Goal: Ask a question: Ask a question

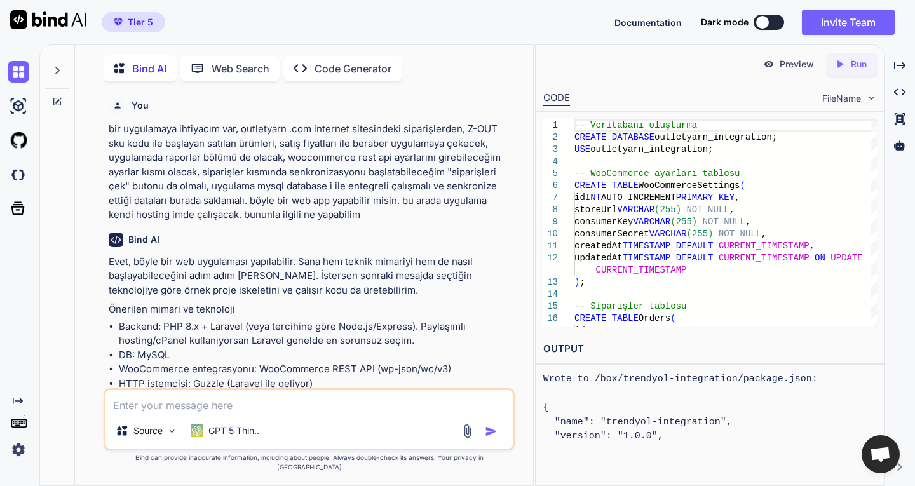
click at [212, 411] on textarea at bounding box center [308, 401] width 407 height 23
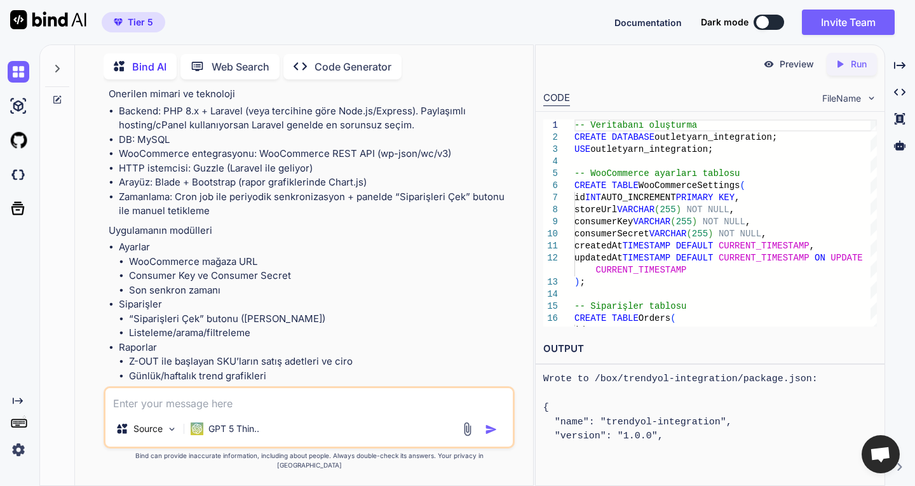
type textarea "a"
type textarea "x"
type textarea "ap"
type textarea "x"
type textarea "app"
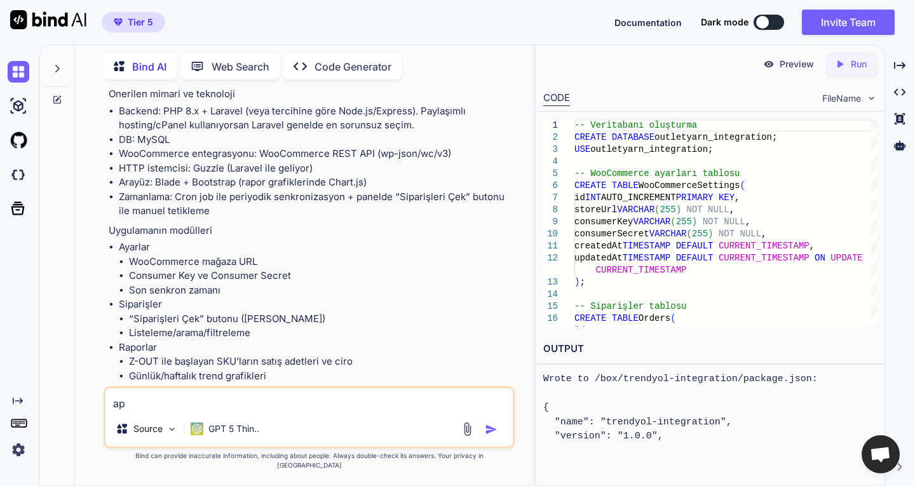
type textarea "x"
type textarea "apps"
type textarea "x"
type textarea "appsu"
type textarea "x"
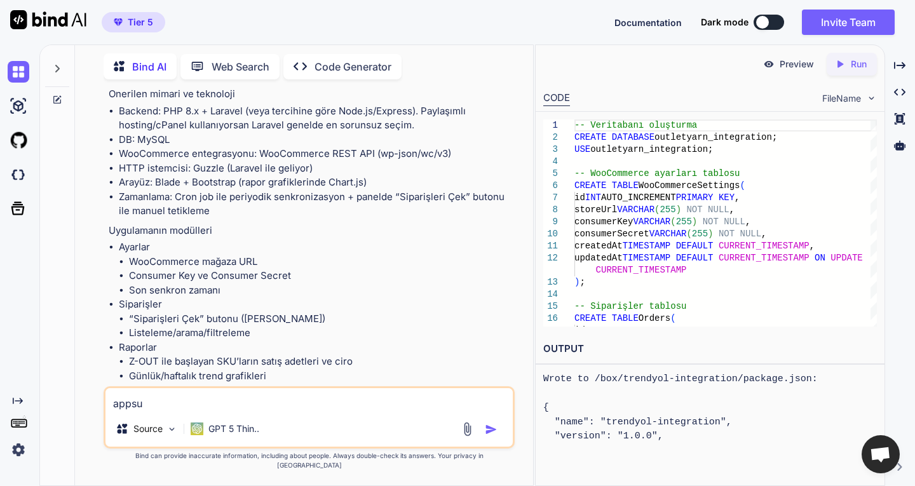
type textarea "appsum"
type textarea "x"
type textarea "appsumo"
type textarea "x"
type textarea "appsumo"
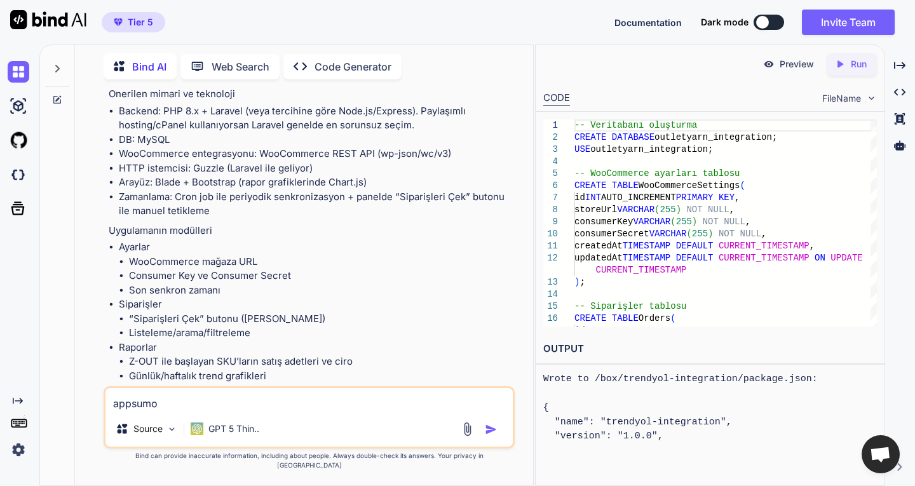
type textarea "x"
type textarea "appsumo t"
type textarea "x"
type textarea "appsumo ti"
type textarea "x"
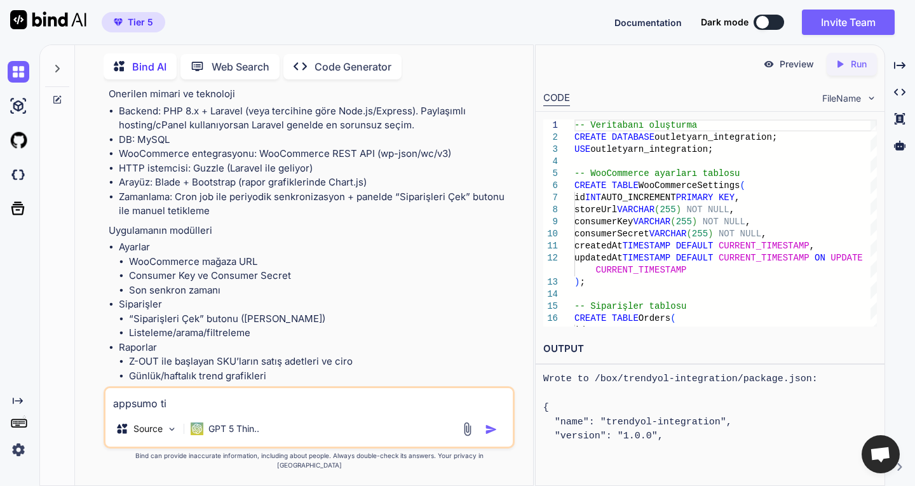
type textarea "appsumo tie"
type textarea "x"
type textarea "appsumo tier"
type textarea "x"
type textarea "appsumo tier"
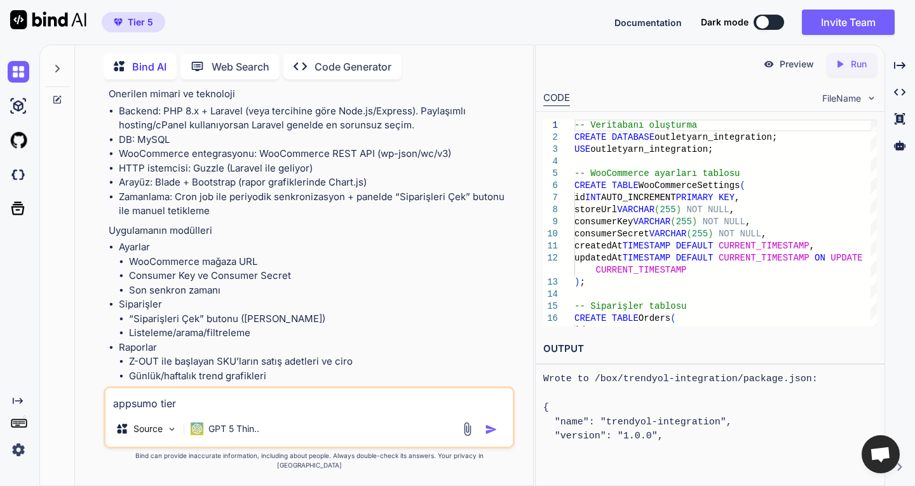
type textarea "x"
type textarea "appsumo tier 5"
type textarea "x"
type textarea "appsumo tier 5"
type textarea "x"
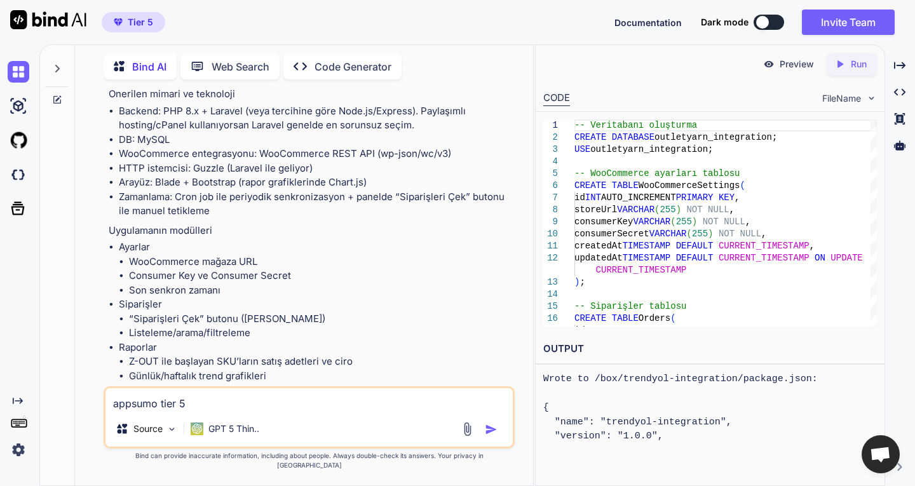
type textarea "appsumo tier 5 i"
type textarea "x"
type textarea "appsumo tier 5 il"
type textarea "x"
type textarea "appsumo tier 5 ile"
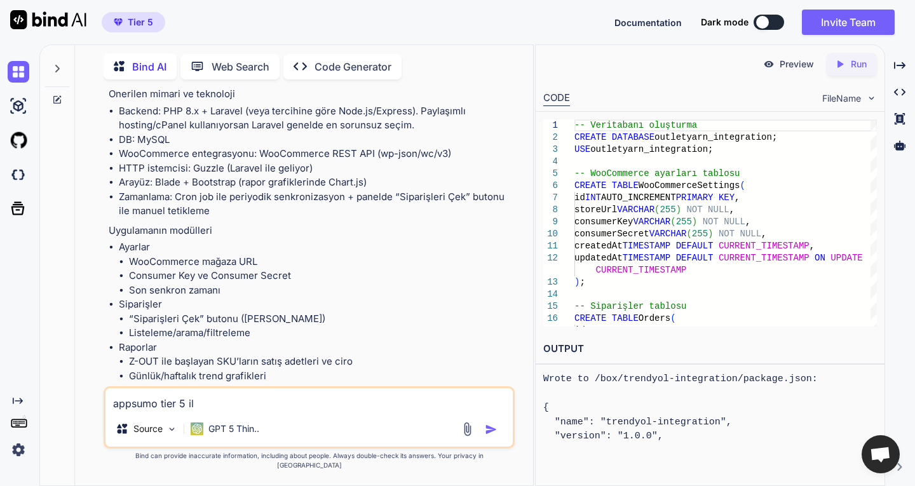
type textarea "x"
type textarea "appsumo tier 5 ile"
type textarea "x"
type textarea "appsumo tier 5 ile"
type textarea "x"
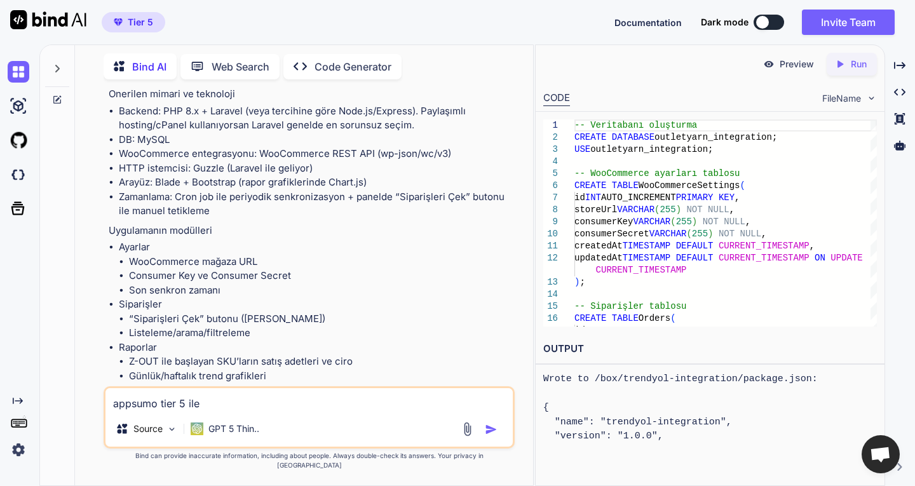
type textarea "appsumo tier 5 il"
type textarea "x"
type textarea "appsumo tier 5 i"
type textarea "x"
type textarea "appsumo tier 5"
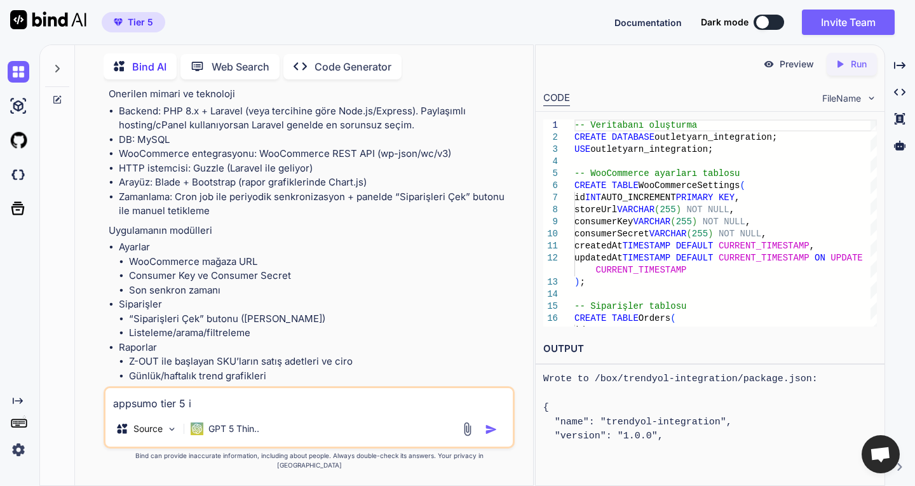
type textarea "x"
type textarea "appsumo tier 5 t"
type textarea "x"
type textarea "appsumo tier 5 te"
type textarea "x"
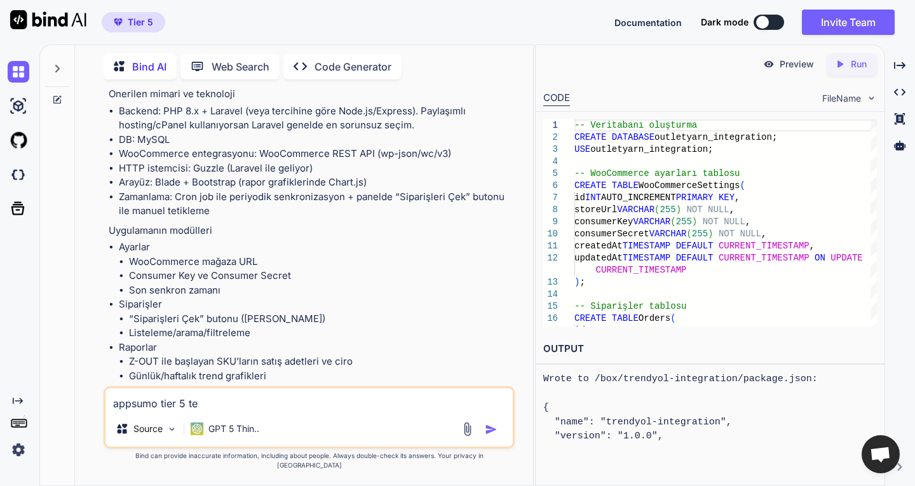
type textarea "appsumo tier 5 tek"
type textarea "x"
type textarea "appsumo tier 5 teki"
type textarea "x"
type textarea "appsumo tier 5 teki"
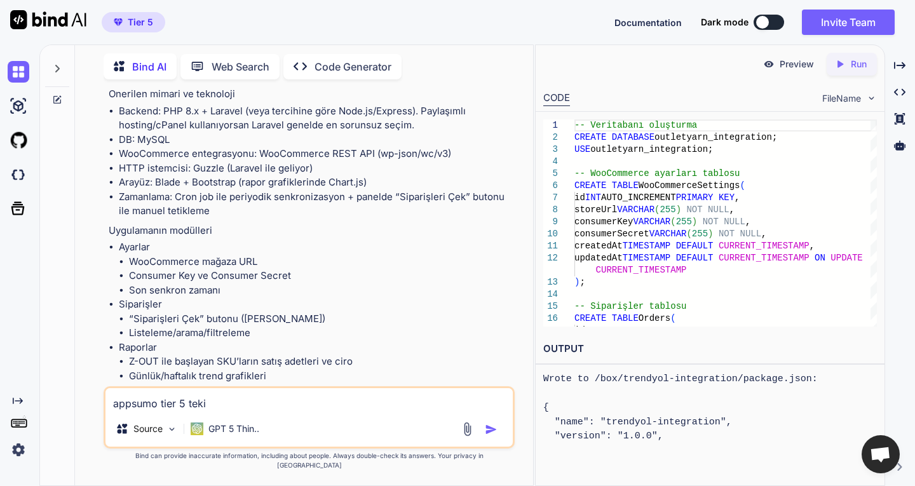
type textarea "x"
type textarea "appsumo tier 5 teki l"
type textarea "x"
type textarea "appsumo tier 5 teki"
type textarea "x"
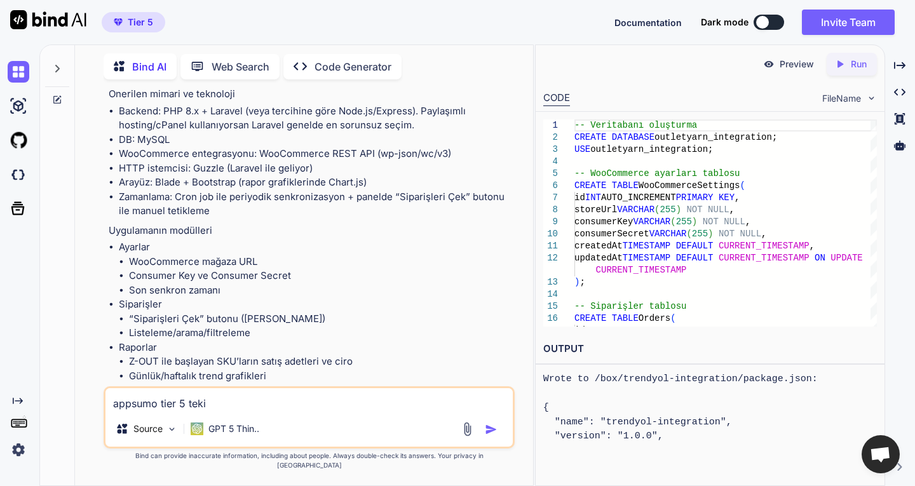
type textarea "appsumo tier 5 teki k"
type textarea "x"
type textarea "appsumo tier 5 teki kr"
type textarea "x"
type textarea "appsumo tier 5 teki kre"
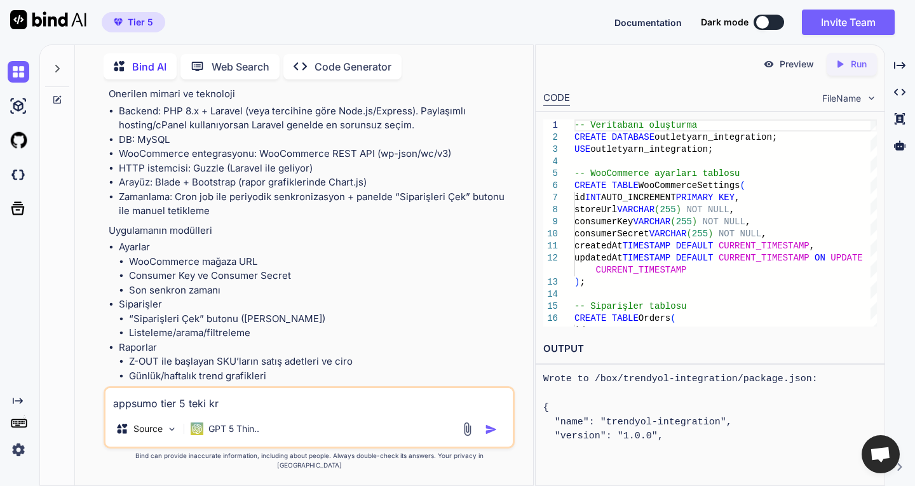
type textarea "x"
type textarea "appsumo tier 5 teki kred"
type textarea "x"
type textarea "appsumo tier 5 teki kredi"
type textarea "x"
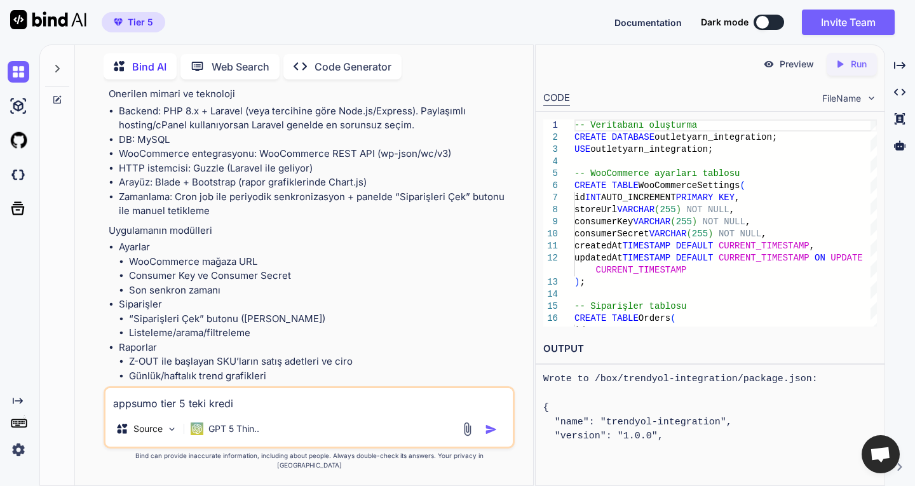
type textarea "appsumo tier 5 teki kredil"
type textarea "x"
type textarea "appsumo tier 5 teki kredile"
type textarea "x"
type textarea "appsumo tier 5 teki krediler"
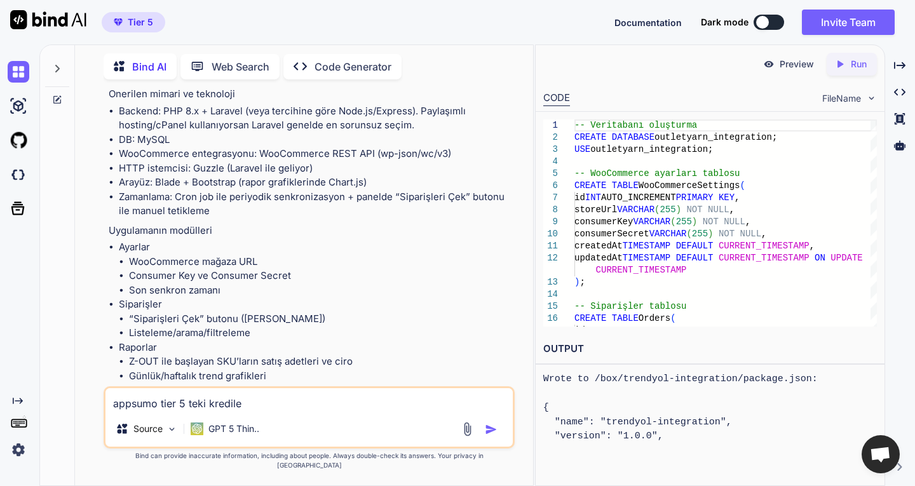
type textarea "x"
type textarea "appsumo tier 5 teki kredileri"
type textarea "x"
type textarea "appsumo tier 5 teki kredilerim"
type textarea "x"
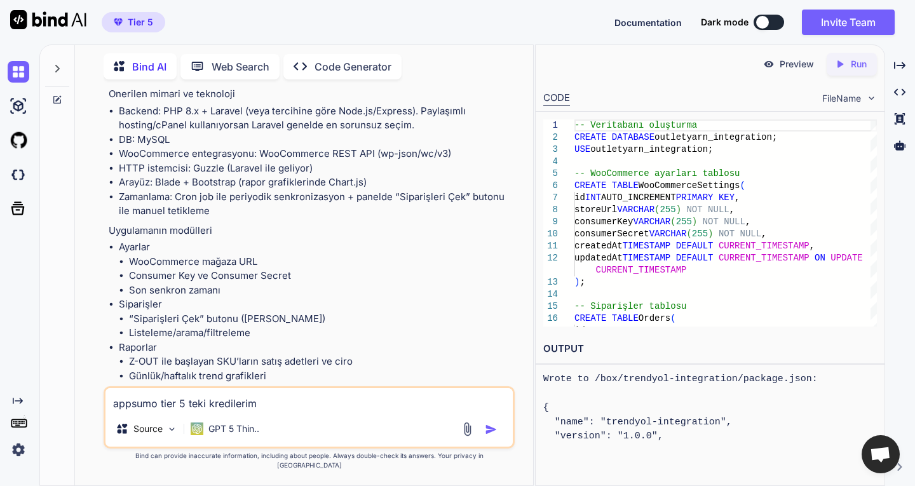
type textarea "appsumo tier 5 teki kredilerim"
type textarea "x"
type textarea "appsumo tier 5 teki kredilerim i"
type textarea "x"
type textarea "appsumo tier 5 teki kredilerim il"
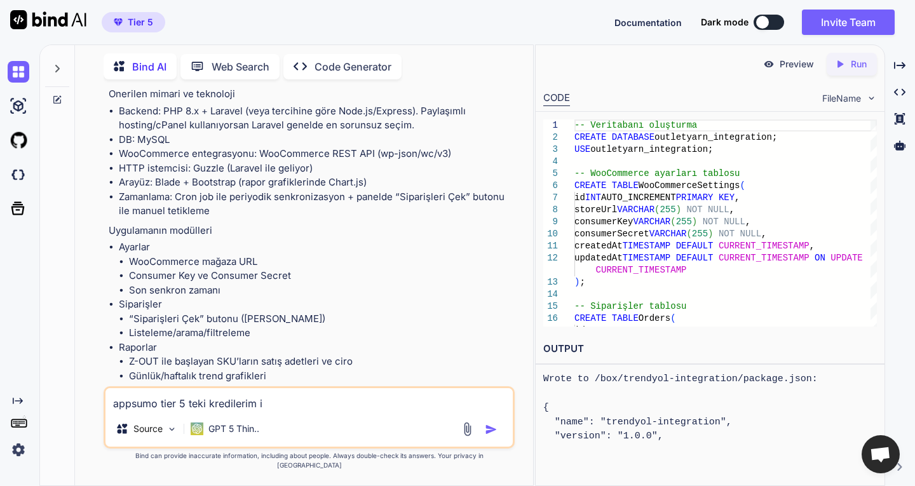
type textarea "x"
type textarea "appsumo tier 5 teki kredilerim ile"
type textarea "x"
type textarea "appsumo tier 5 teki kredilerim ile"
type textarea "x"
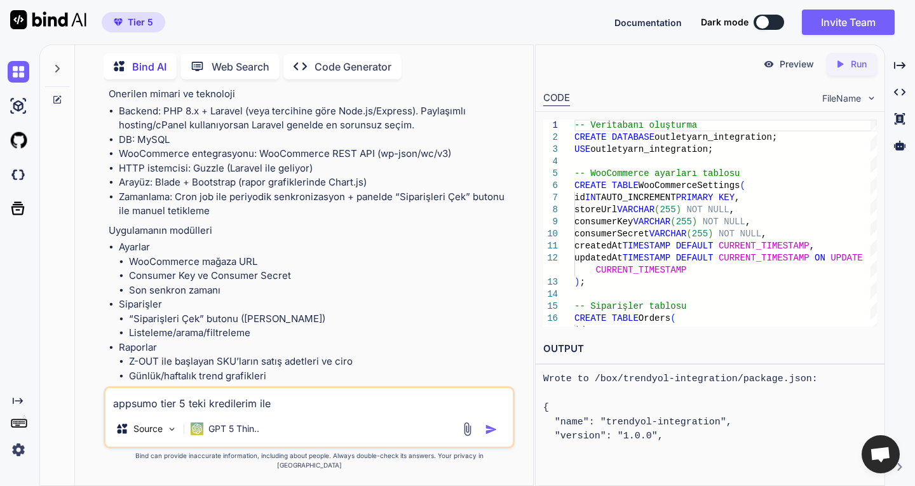
type textarea "appsumo tier 5 teki kredilerim ile k"
type textarea "x"
type textarea "appsumo tier 5 teki kredilerim ile ka"
type textarea "x"
type textarea "appsumo tier 5 teki kredilerim ile kaç"
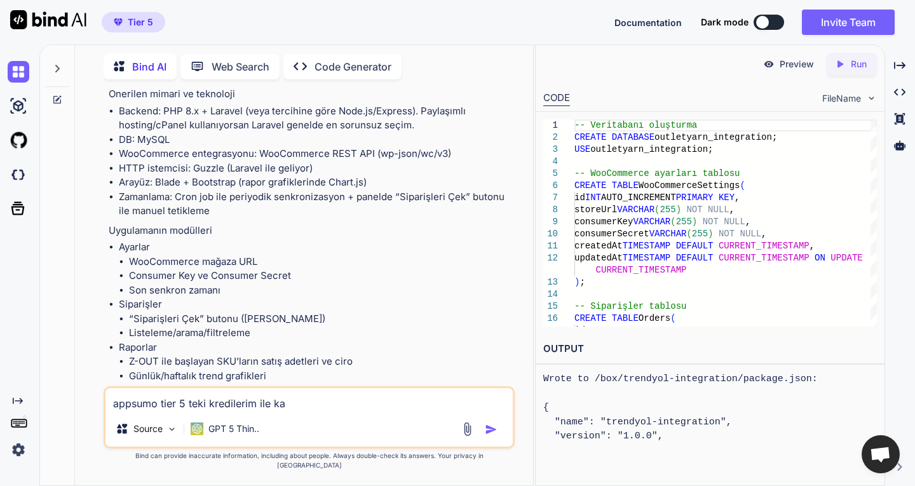
type textarea "x"
type textarea "appsumo tier 5 teki kredilerim ile kaçt"
type textarea "x"
type textarea "appsumo tier 5 teki kredilerim ile kaçta"
type textarea "x"
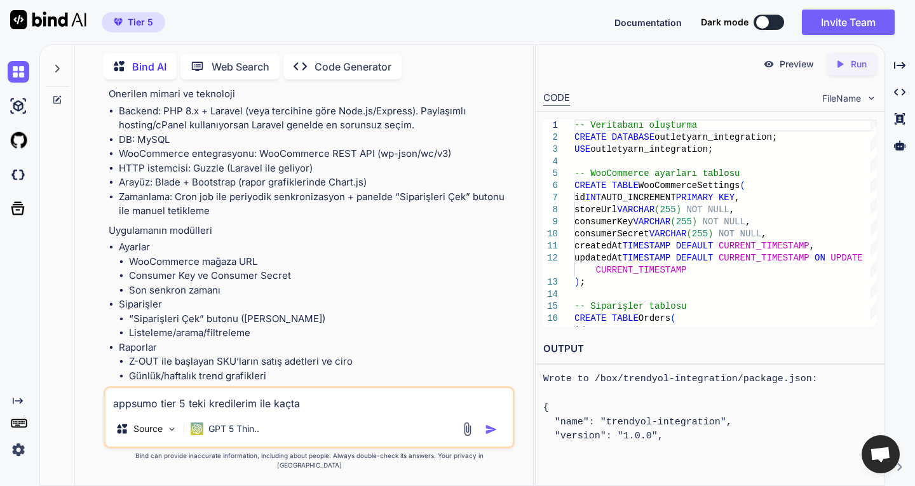
type textarea "appsumo tier 5 teki kredilerim ile kaçt"
type textarea "x"
type textarea "appsumo tier 5 teki kredilerim ile kaç"
type textarea "x"
type textarea "appsumo tier 5 teki kredilerim ile kaç"
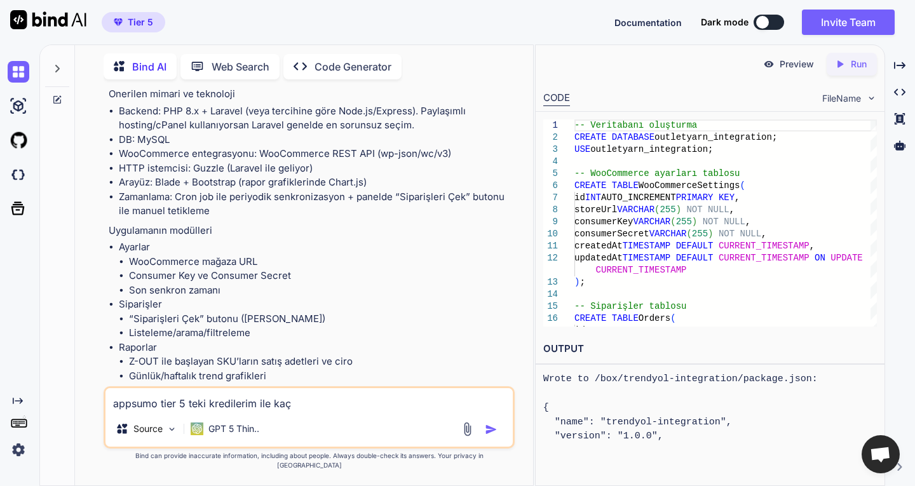
type textarea "x"
type textarea "appsumo tier 5 teki kredilerim ile kaç t"
type textarea "x"
type textarea "appsumo tier 5 teki kredilerim ile kaç ta"
type textarea "x"
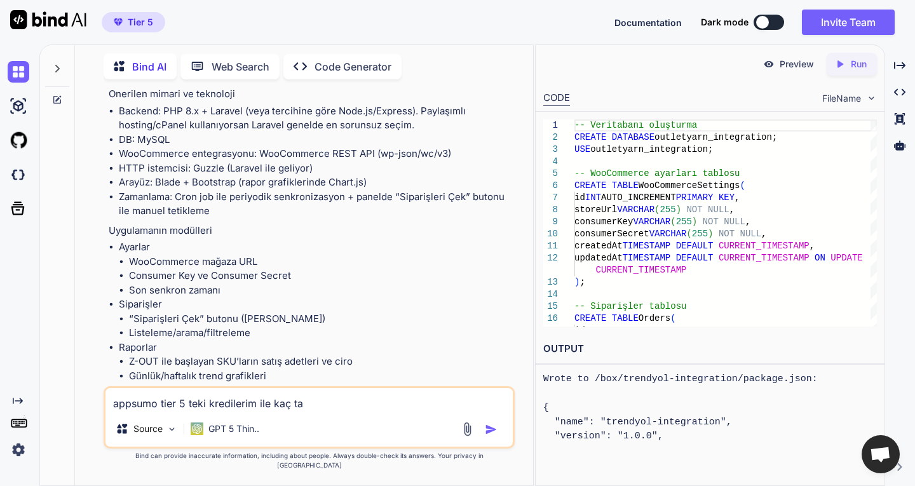
type textarea "appsumo tier 5 teki kredilerim ile kaç tan"
type textarea "x"
type textarea "appsumo tier 5 teki kredilerim ile kaç tane"
type textarea "x"
type textarea "appsumo tier 5 teki kredilerim ile kaç tane"
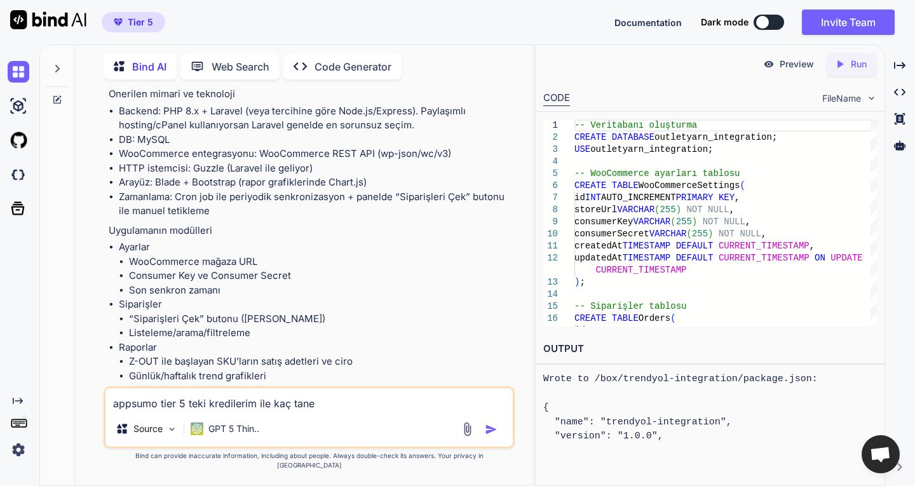
type textarea "x"
type textarea "appsumo tier 5 teki kredilerim ile kaç tane u"
type textarea "x"
type textarea "appsumo tier 5 teki kredilerim ile kaç tane uy"
type textarea "x"
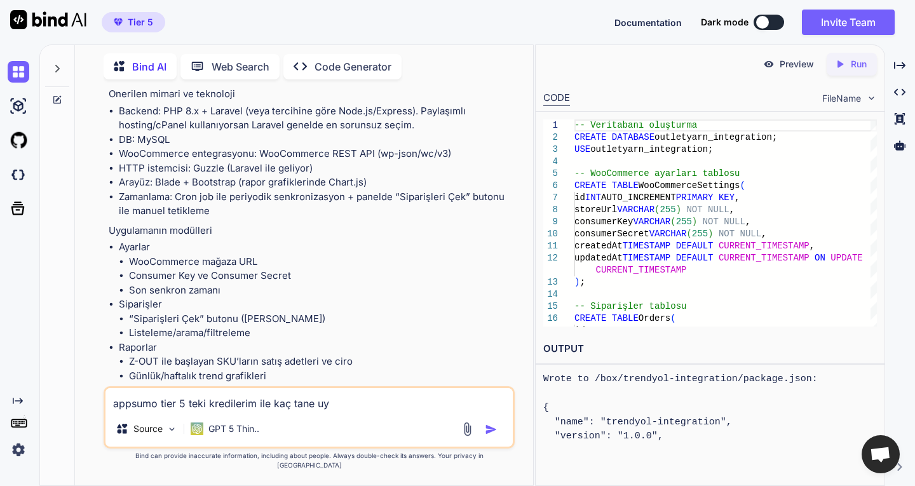
type textarea "appsumo tier 5 teki kredilerim ile kaç tane uyg"
type textarea "x"
type textarea "appsumo tier 5 teki kredilerim ile kaç [PERSON_NAME]"
type textarea "x"
type textarea "appsumo tier 5 teki kredilerim ile kaç [PERSON_NAME]"
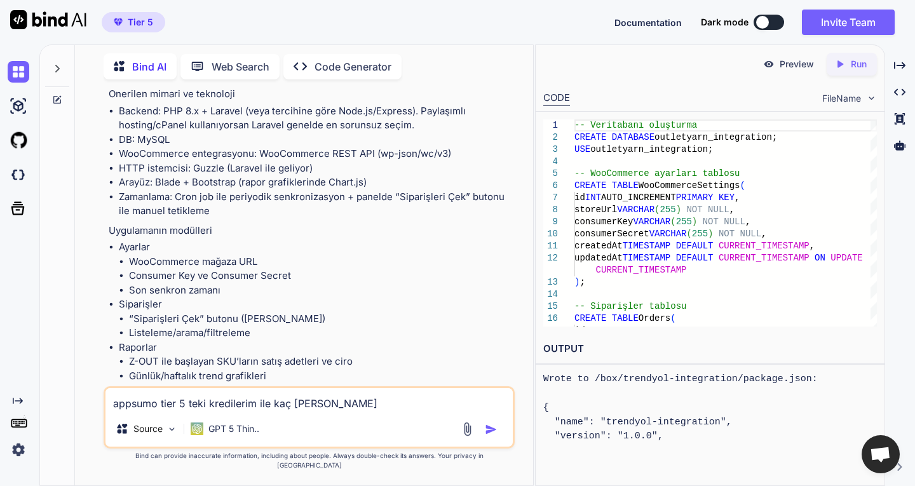
type textarea "x"
type textarea "appsumo tier 5 teki kredilerim ile kaç tane uygula"
type textarea "x"
type textarea "appsumo tier 5 teki kredilerim ile kaç tane uygulam"
type textarea "x"
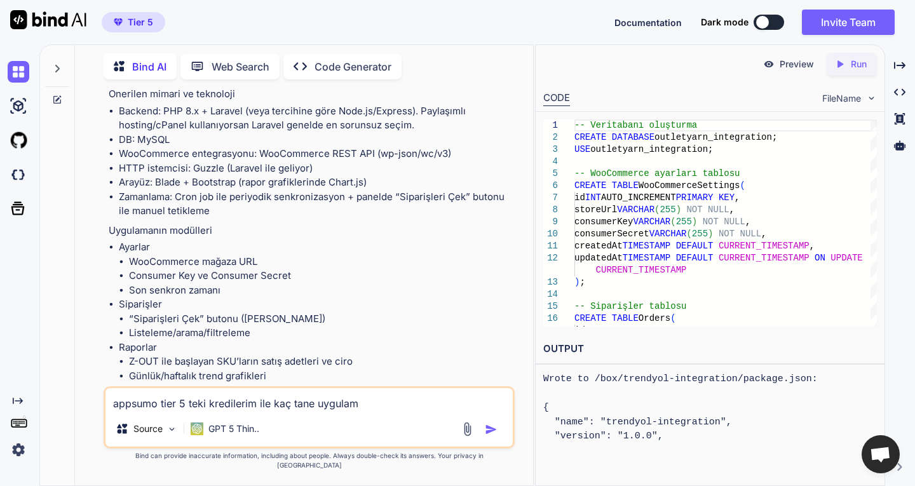
type textarea "appsumo tier 5 teki kredilerim ile kaç tane uygulama"
type textarea "x"
type textarea "appsumo tier 5 teki kredilerim ile kaç tane uygulama"
type textarea "x"
type textarea "appsumo tier 5 teki kredilerim ile kaç tane uygulama y"
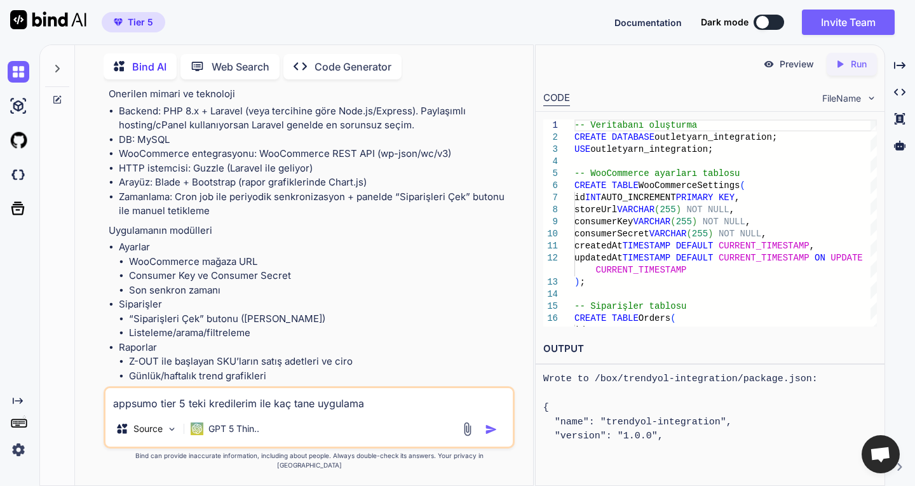
type textarea "x"
type textarea "appsumo tier 5 teki kredilerim ile kaç tane uygulama ya"
type textarea "x"
type textarea "appsumo tier 5 teki kredilerim ile kaç tane uygulama yap"
type textarea "x"
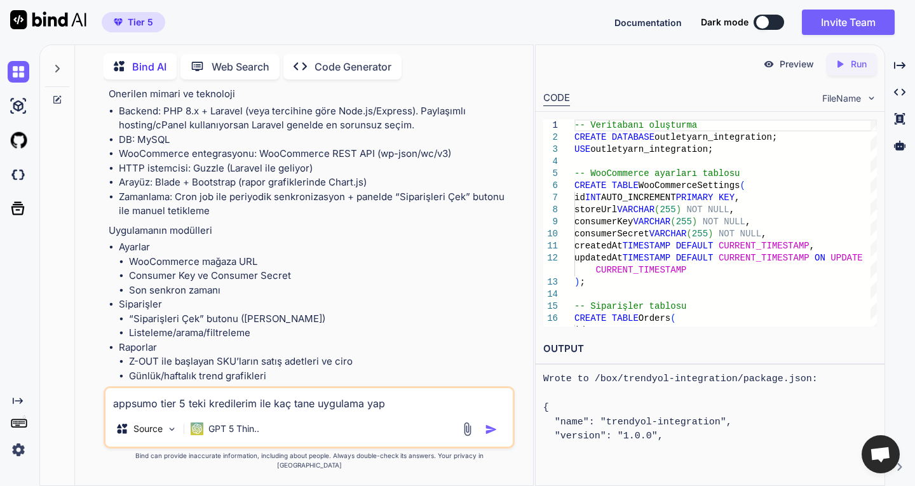
type textarea "appsumo tier 5 teki kredilerim ile kaç tane uygulama yapa"
type textarea "x"
type textarea "appsumo tier 5 teki kredilerim ile kaç tane uygulama yapab"
type textarea "x"
type textarea "appsumo tier 5 teki kredilerim ile kaç tane uygulama yapabi"
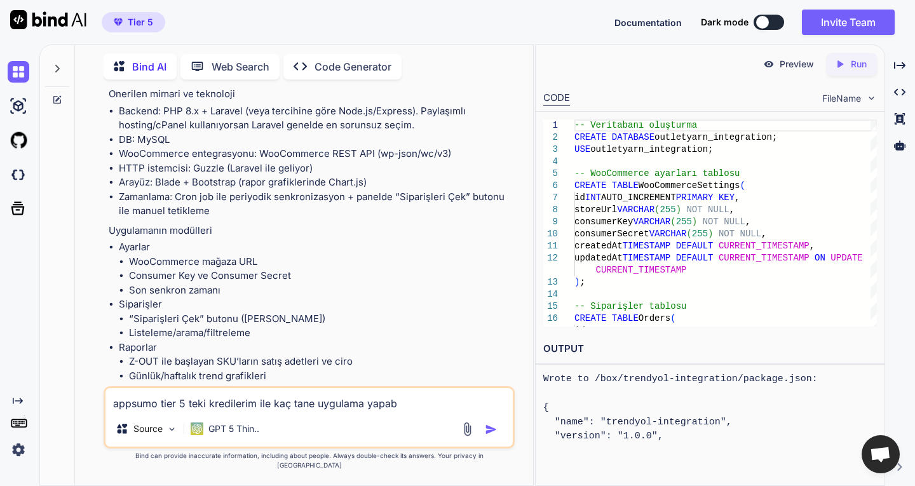
type textarea "x"
type textarea "appsumo tier 5 teki kredilerim ile kaç tane uygulama yapabil"
type textarea "x"
type textarea "appsumo tier 5 teki kredilerim ile kaç tane uygulama yapabili"
type textarea "x"
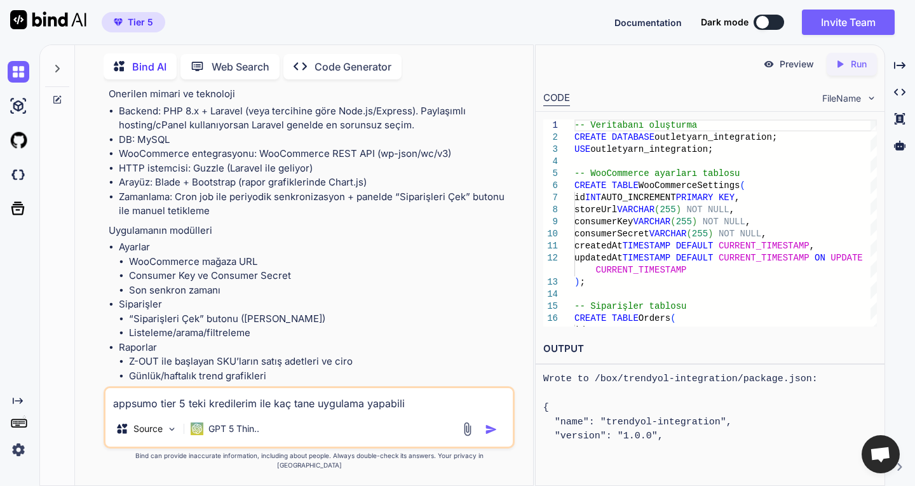
type textarea "appsumo tier 5 teki kredilerim ile kaç tane uygulama yapabilir"
type textarea "x"
type textarea "appsumo tier 5 teki kredilerim ile kaç tane uygulama yapabiliri"
type textarea "x"
type textarea "appsumo tier 5 teki kredilerim ile kaç tane uygulama yapabilirim"
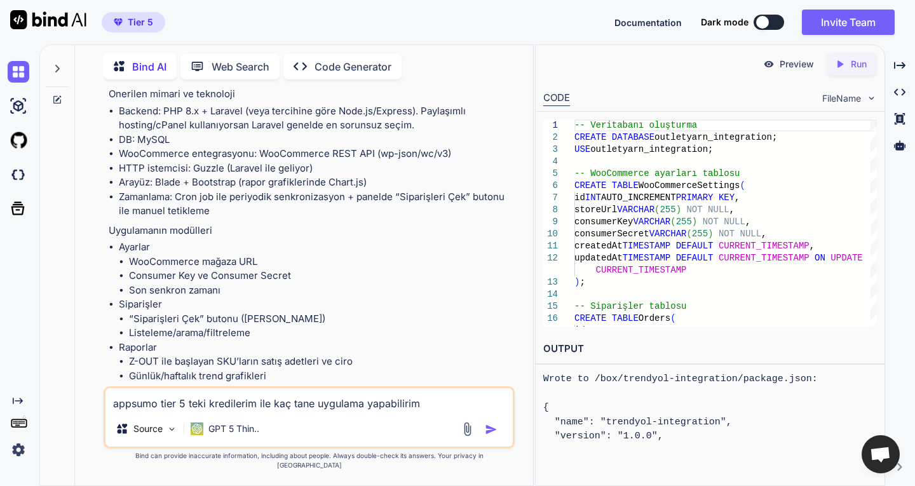
type textarea "x"
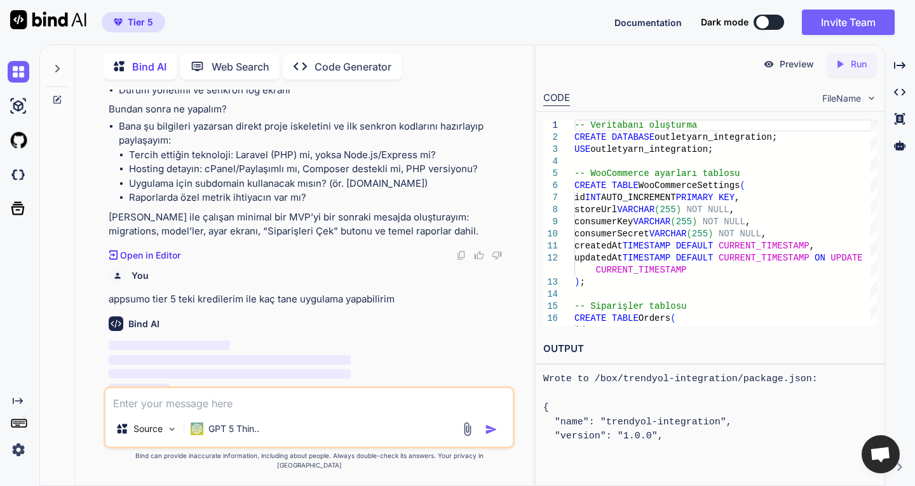
scroll to position [1682, 0]
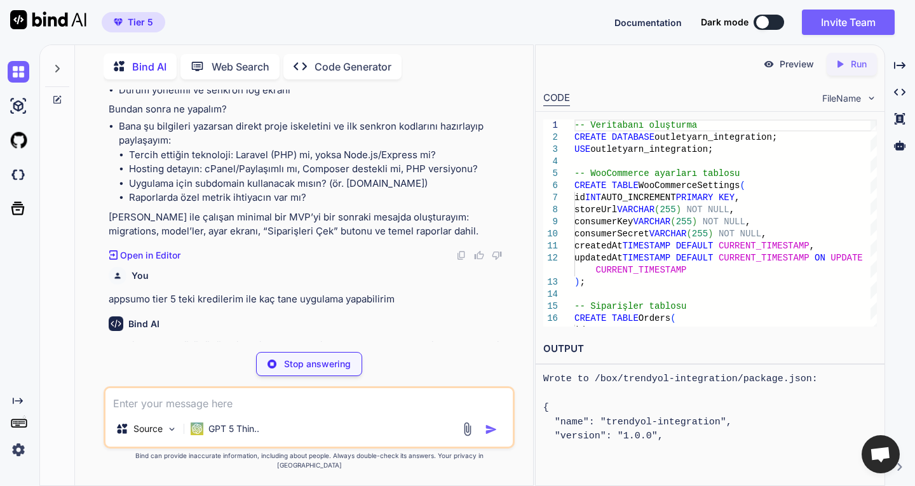
type textarea "x"
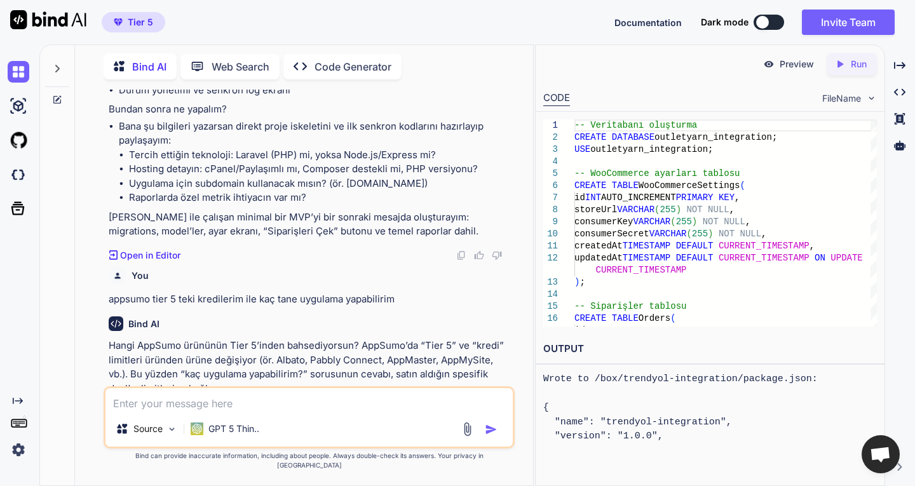
type textarea "b"
type textarea "x"
type textarea "bi"
type textarea "x"
type textarea "bin"
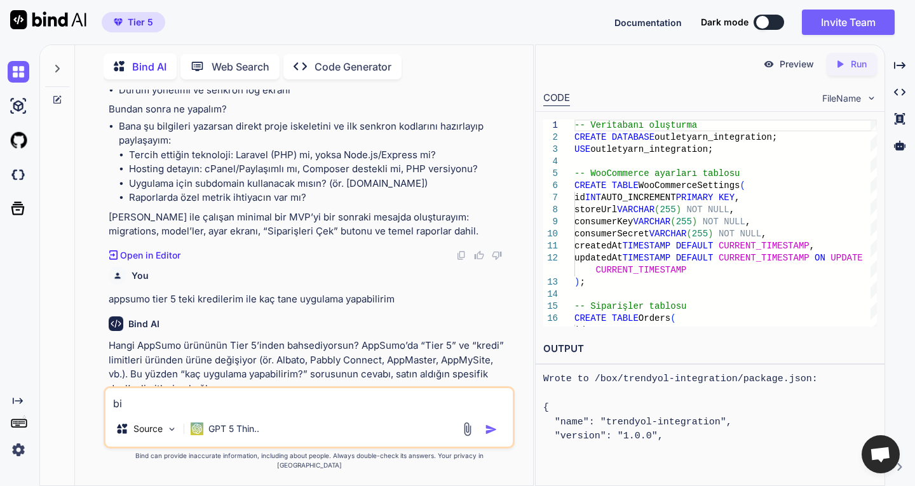
type textarea "x"
type textarea "bind"
type textarea "x"
type textarea "bind"
type textarea "x"
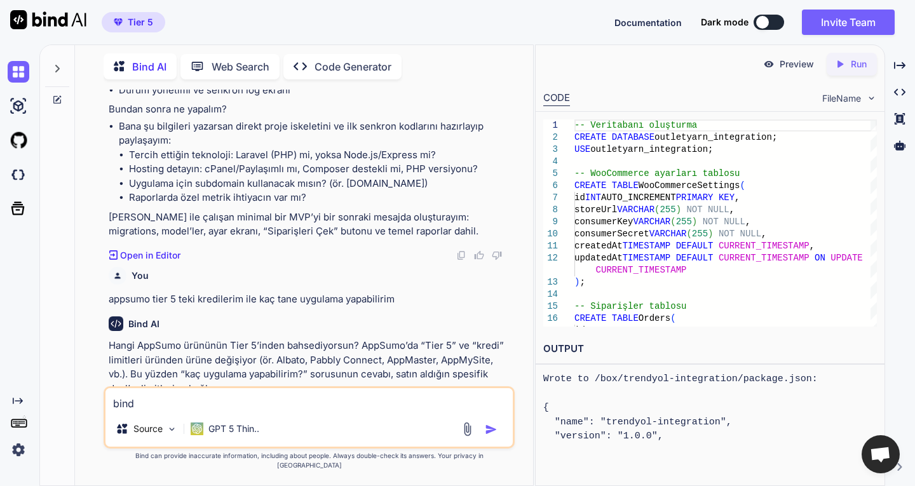
type textarea "bind a"
type textarea "x"
type textarea "bind ai"
type textarea "x"
type textarea "bind ai"
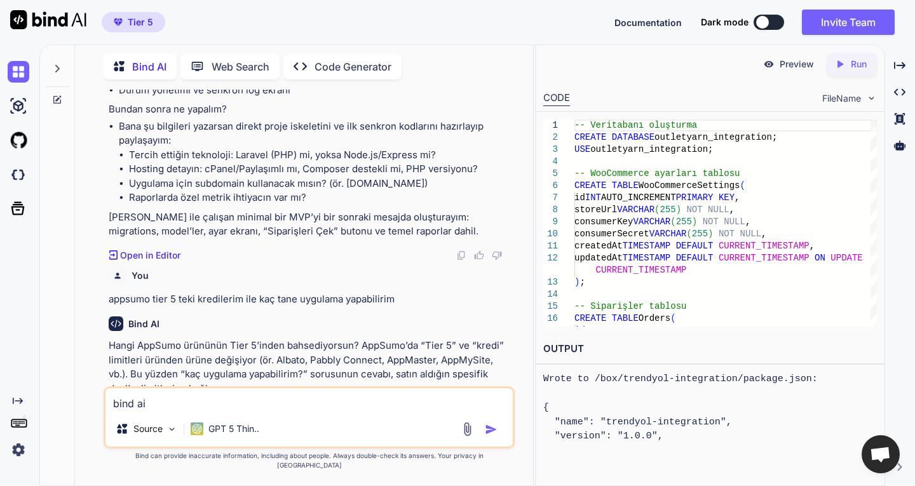
type textarea "x"
type textarea "bind ai i"
type textarea "x"
type textarea "bind ai iç"
type textarea "x"
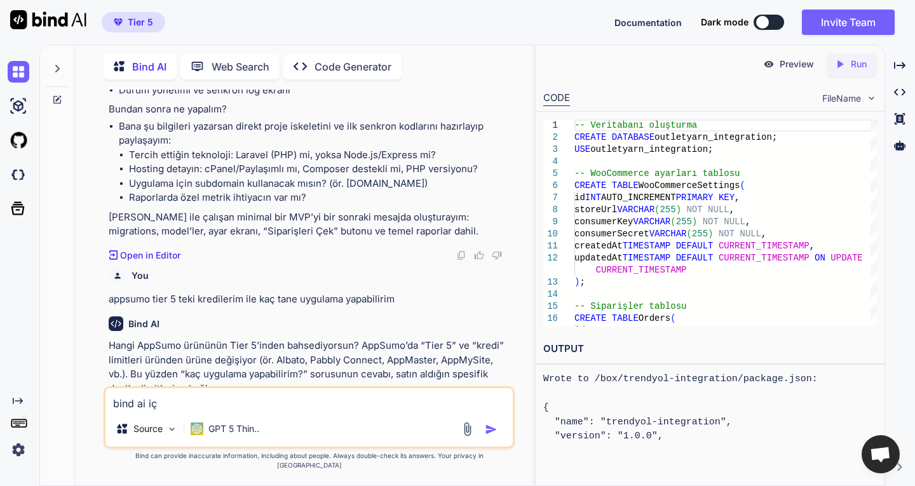
type textarea "bind ai içi"
type textarea "x"
type textarea "bind ai için"
type textarea "x"
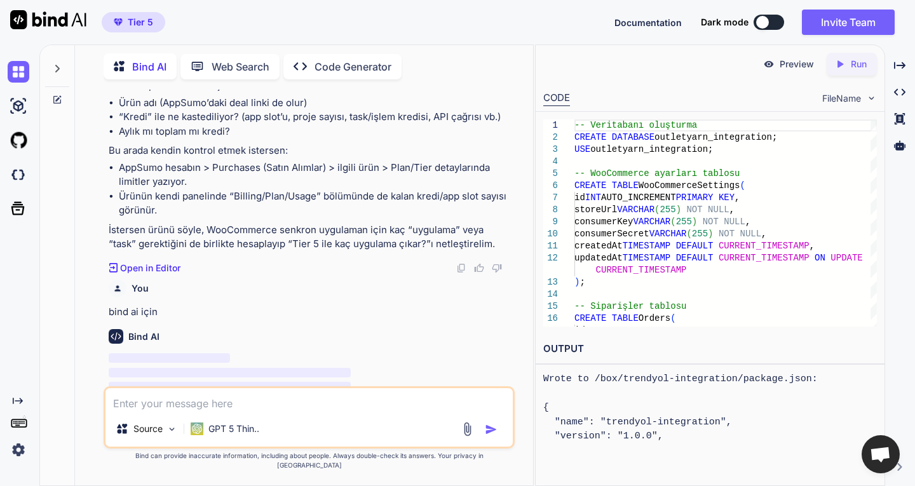
scroll to position [2017, 0]
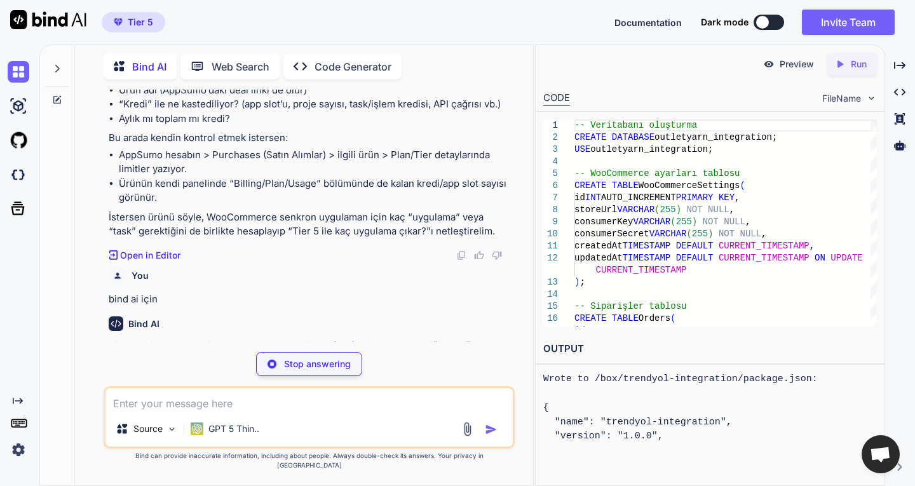
type textarea "x"
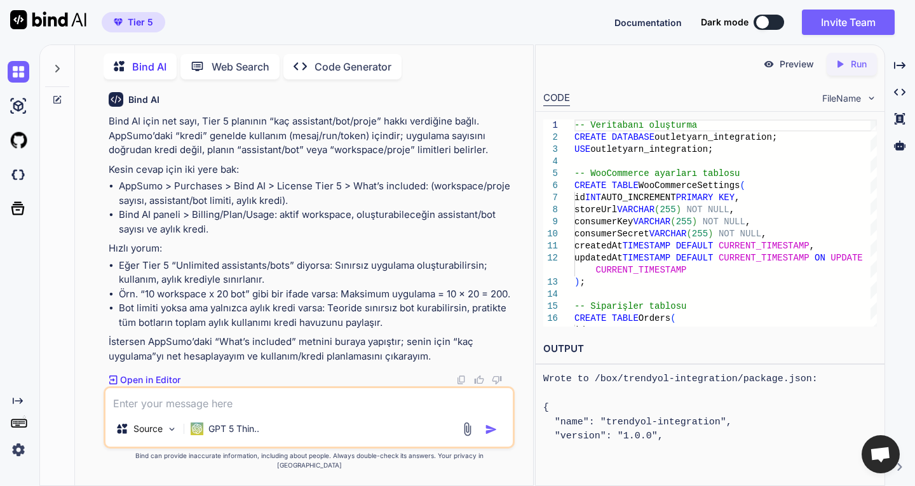
scroll to position [2055, 0]
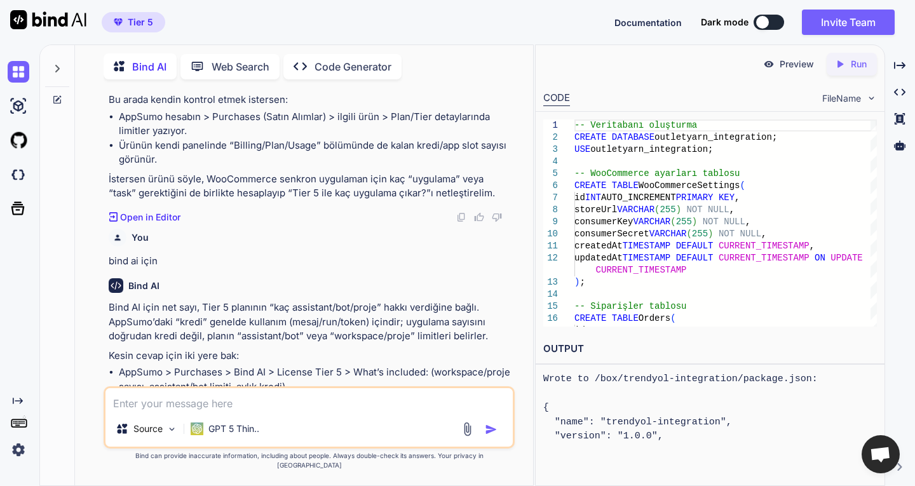
click at [260, 408] on textarea at bounding box center [308, 399] width 407 height 23
type textarea "t"
type textarea "x"
type textarea "ti"
type textarea "x"
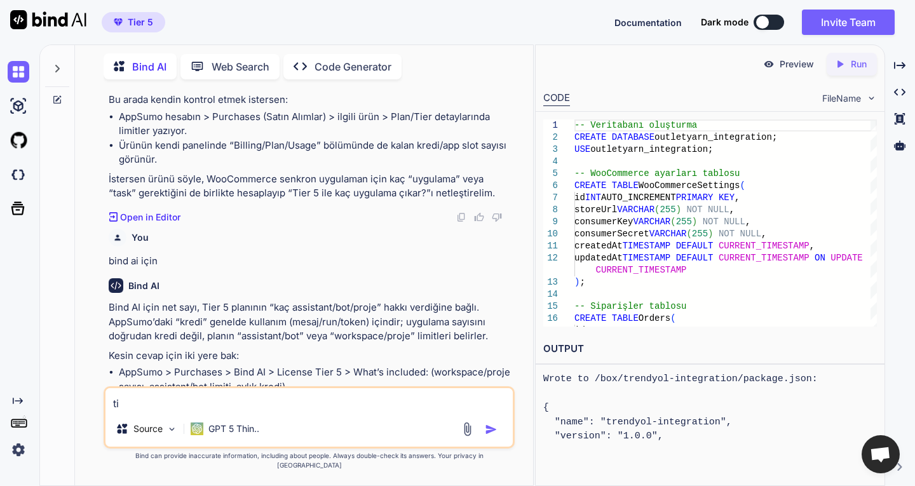
type textarea "tic"
type textarea "x"
type textarea "tici"
type textarea "x"
type textarea "ticim"
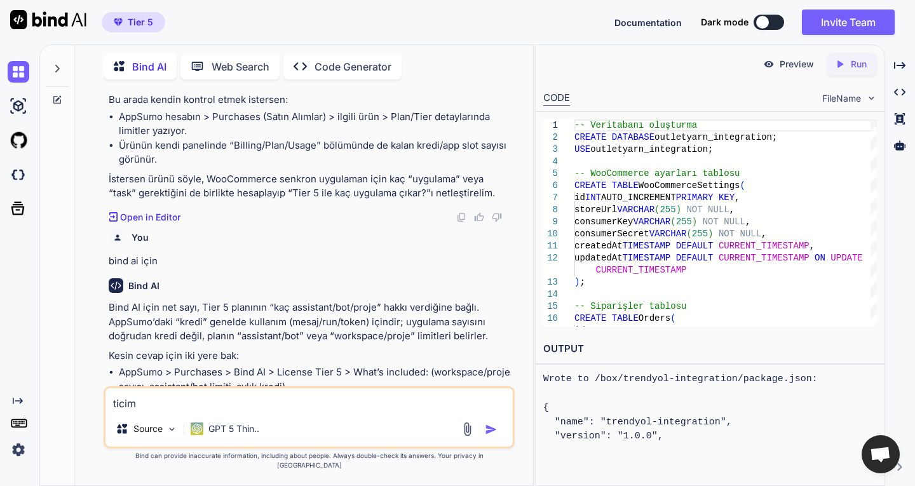
type textarea "x"
type textarea "ticima"
type textarea "x"
type textarea "ticimax"
type textarea "x"
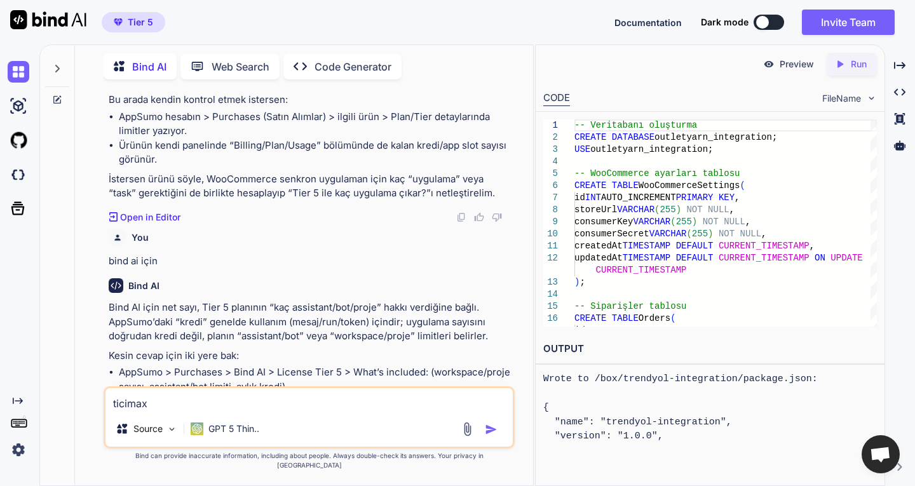
type textarea "ticimax"
type textarea "x"
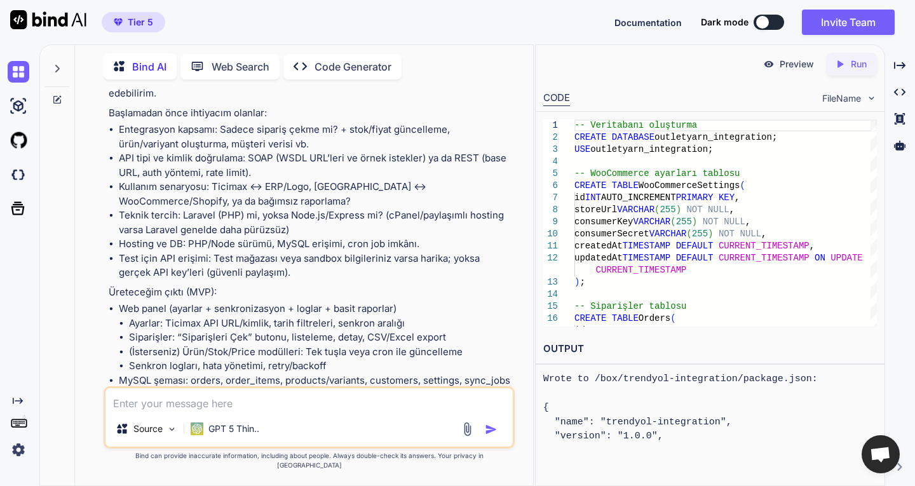
scroll to position [2712, 0]
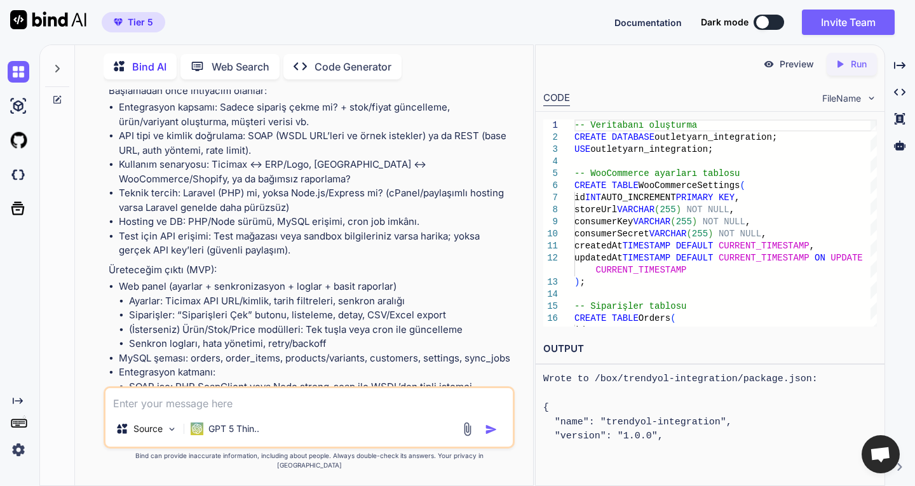
click at [228, 405] on textarea at bounding box center [308, 399] width 407 height 23
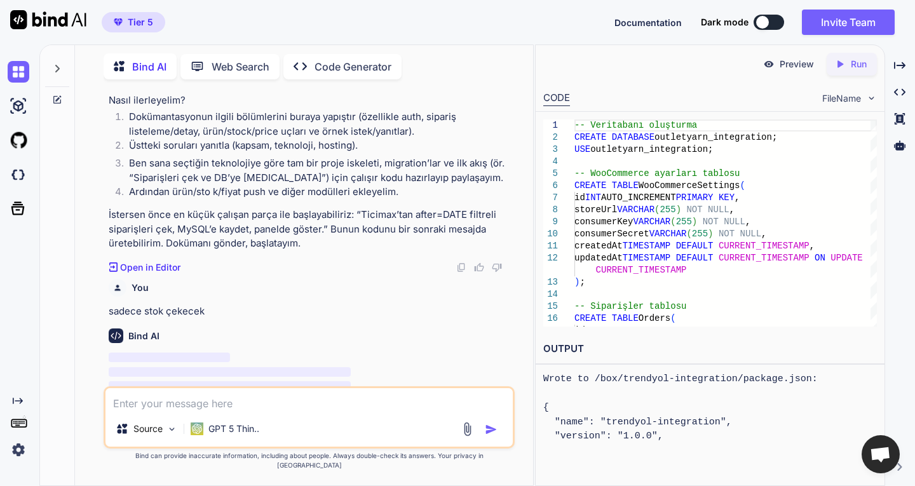
scroll to position [3087, 0]
